Goal: Browse casually

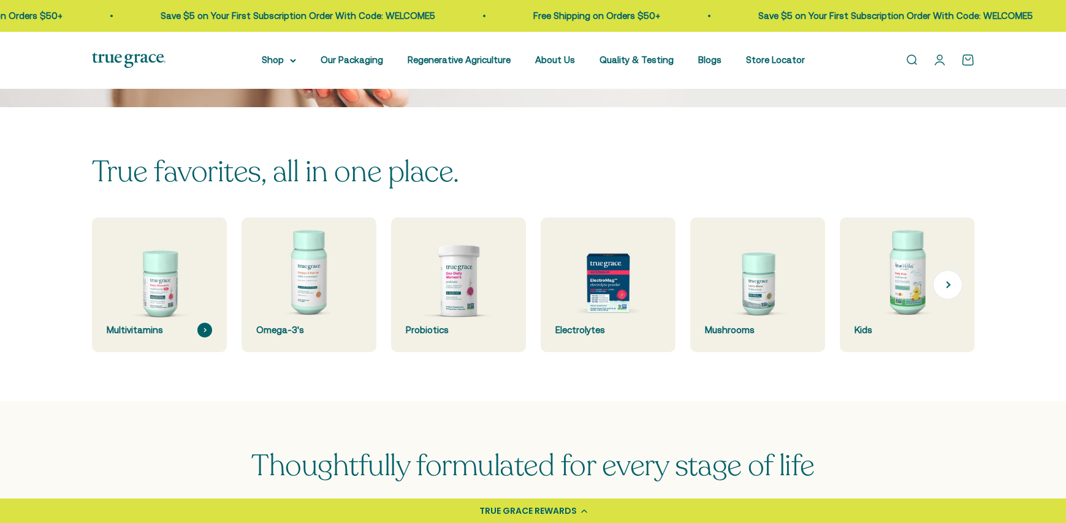
scroll to position [268, 0]
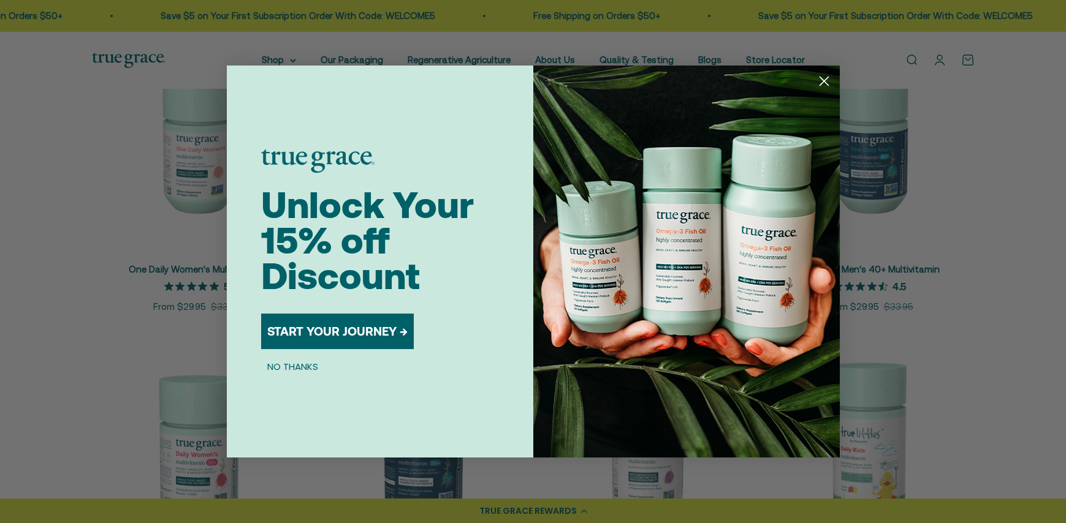
scroll to position [301, 0]
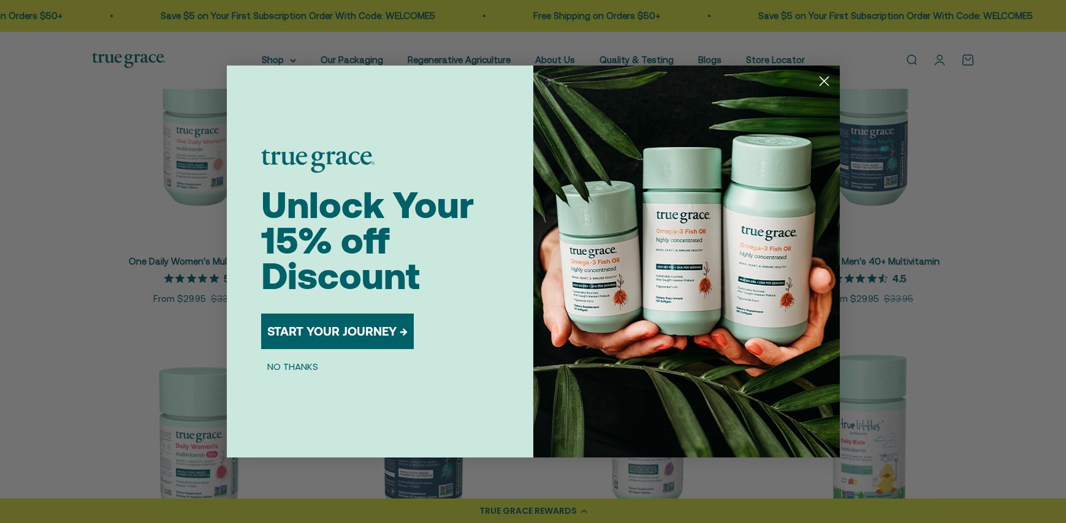
click at [824, 81] on icon "Close dialog" at bounding box center [823, 81] width 9 height 9
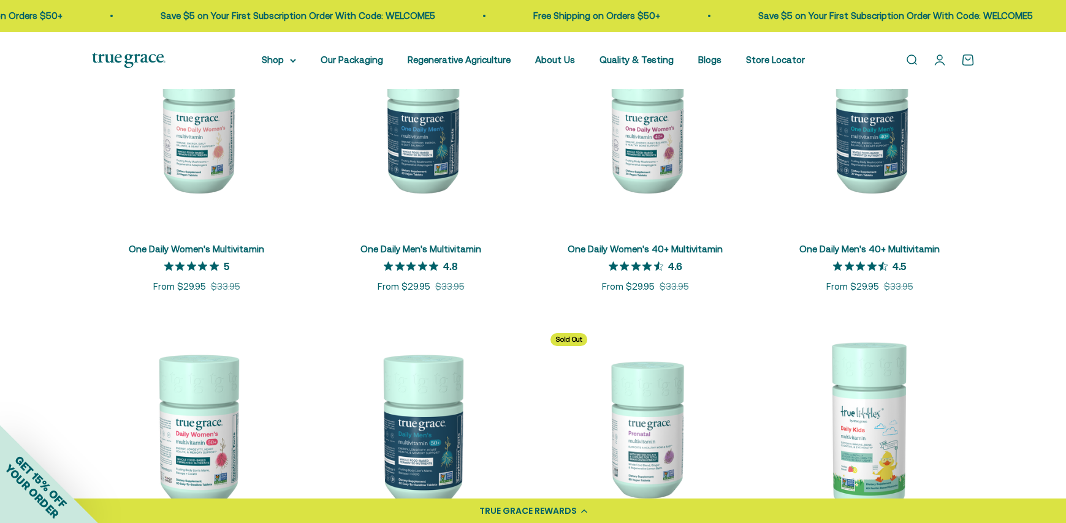
scroll to position [0, 0]
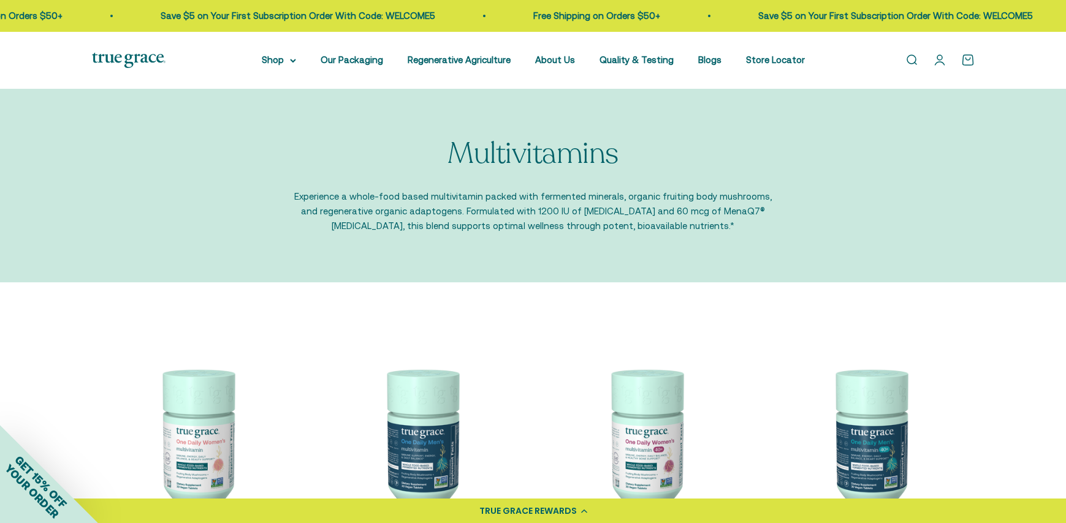
click at [131, 62] on img at bounding box center [129, 60] width 74 height 15
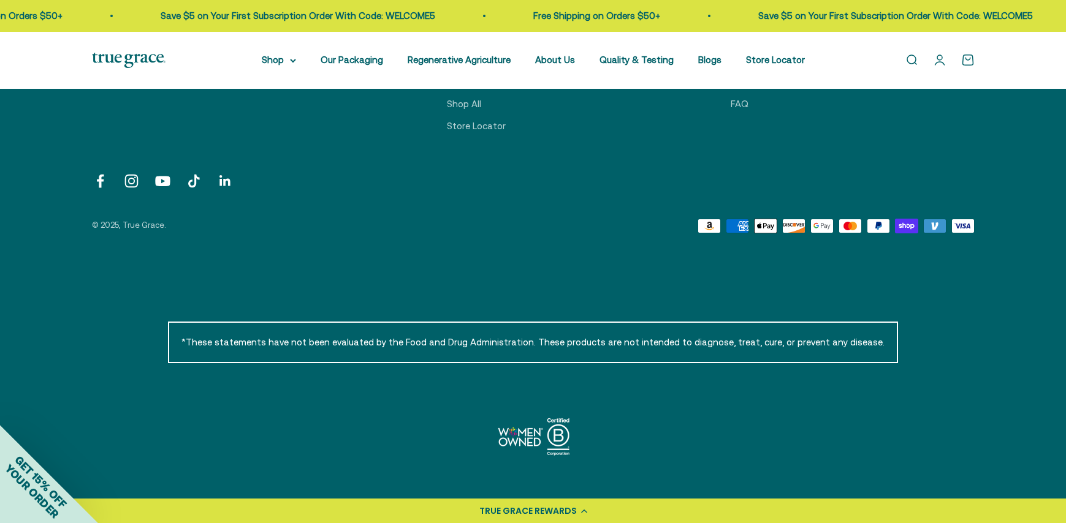
scroll to position [4496, 0]
